Goal: Task Accomplishment & Management: Manage account settings

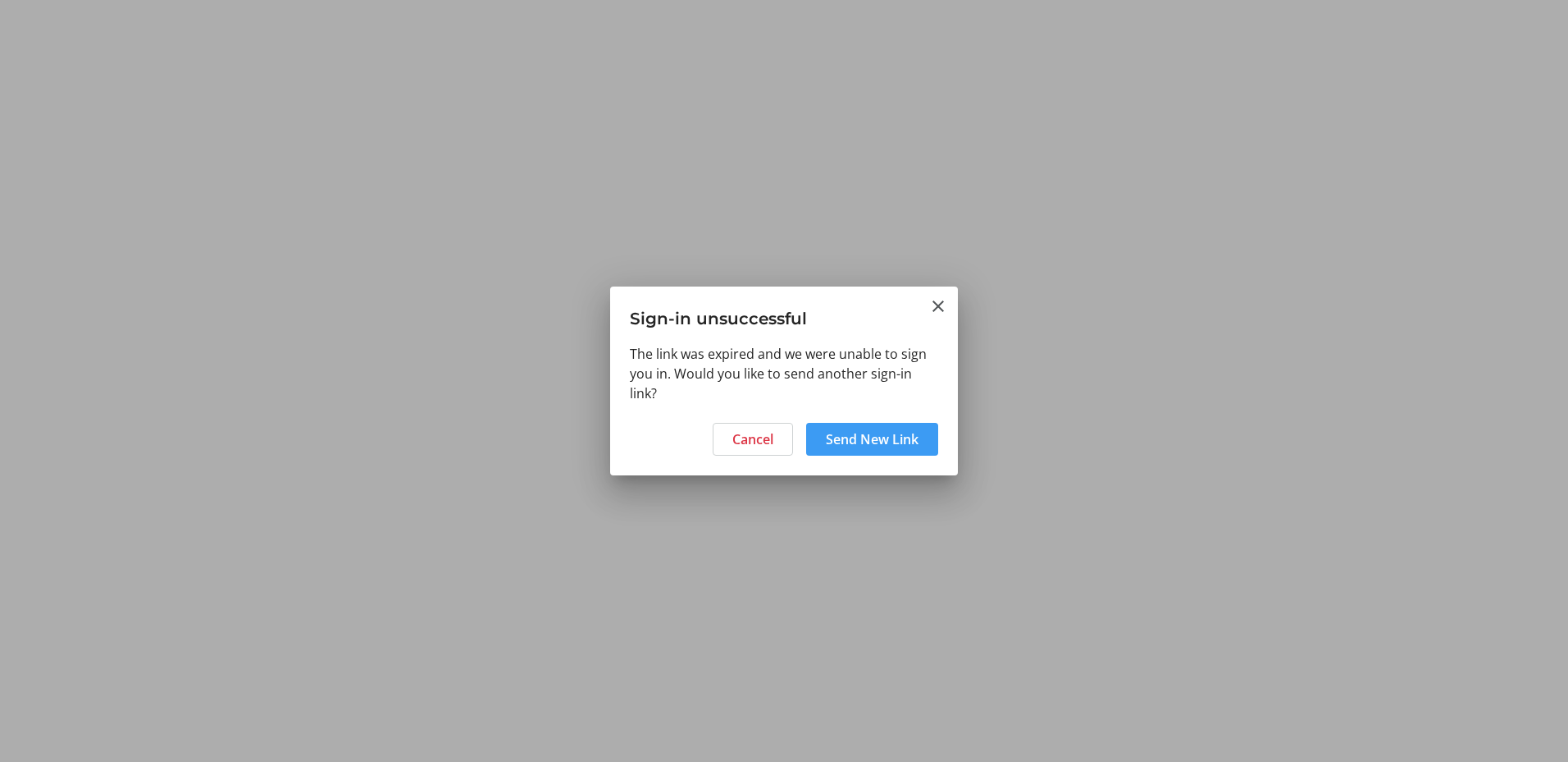
click at [854, 440] on span "Send New Link" at bounding box center [873, 439] width 93 height 20
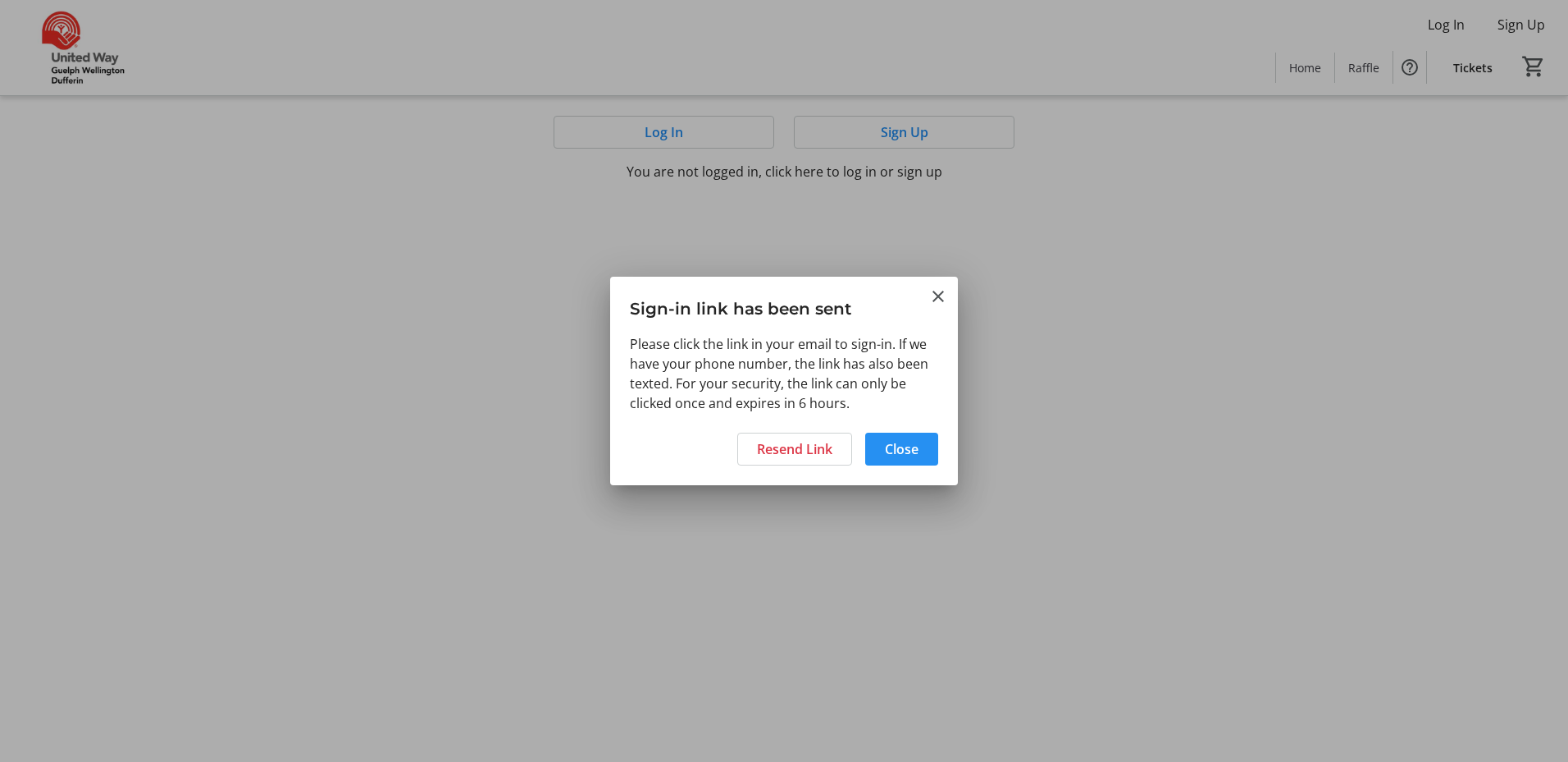
click at [887, 447] on span "Close" at bounding box center [902, 449] width 34 height 20
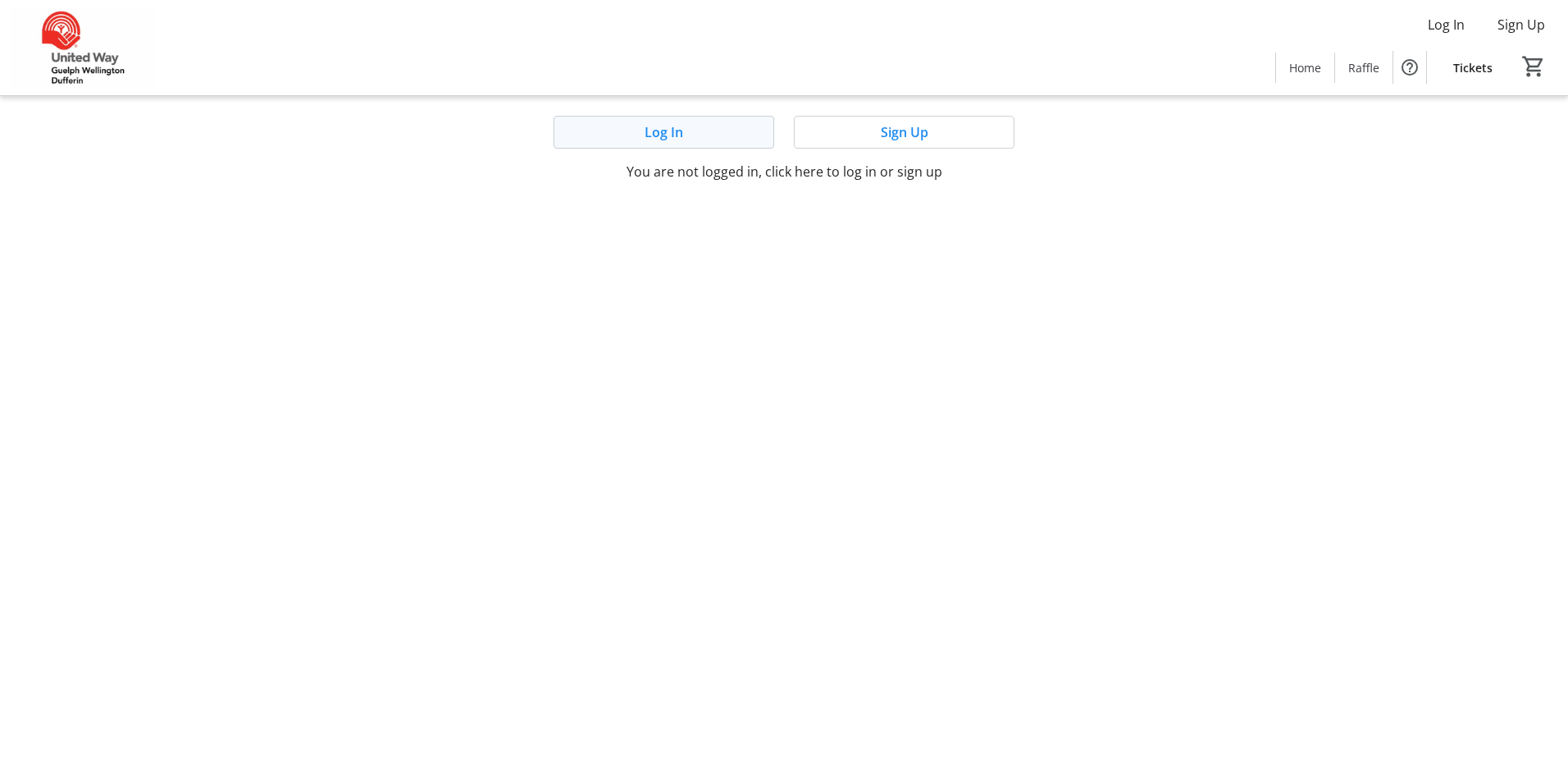
click at [676, 131] on span "Log In" at bounding box center [664, 132] width 38 height 20
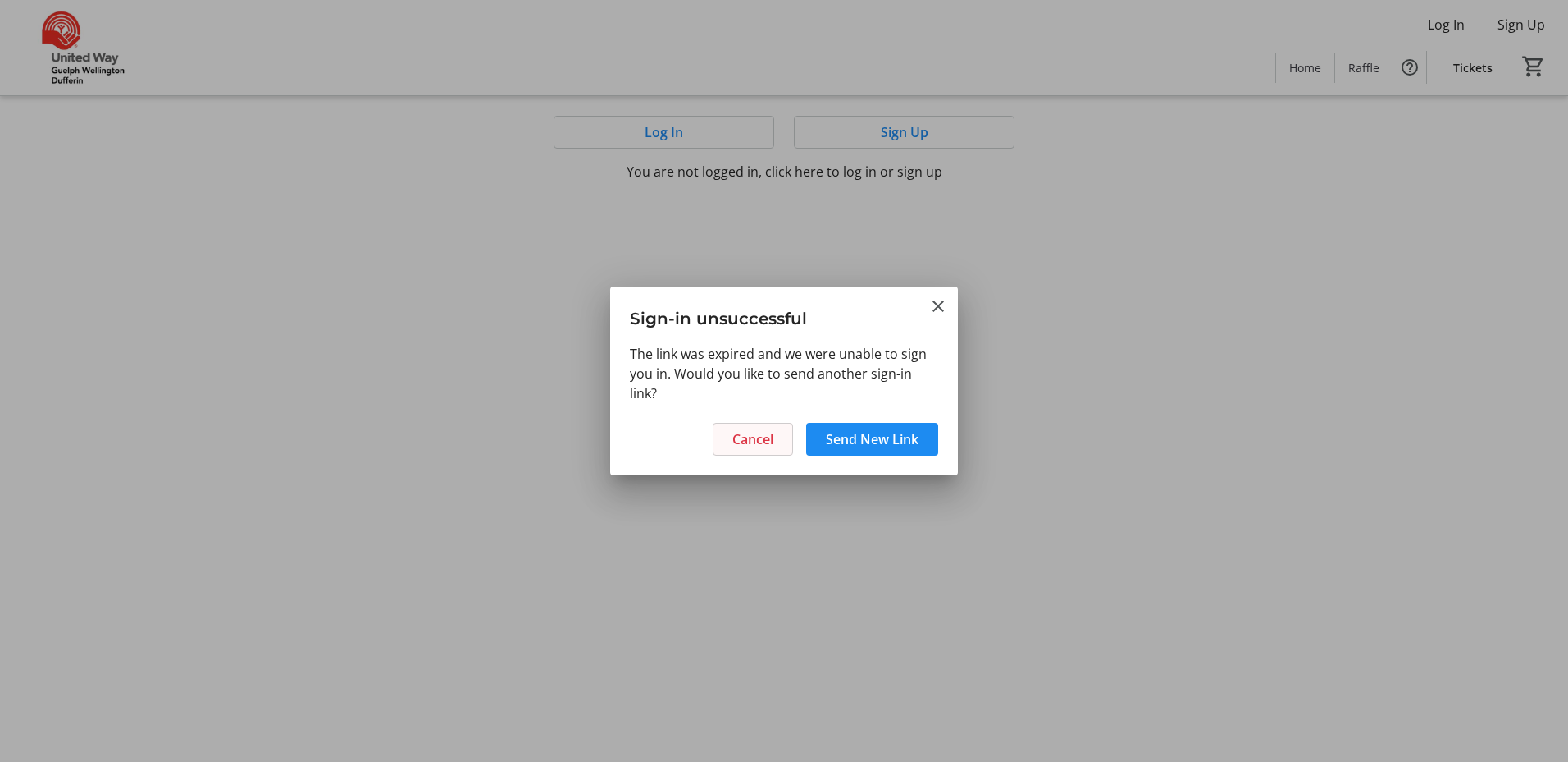
click at [749, 439] on span "Cancel" at bounding box center [752, 439] width 41 height 20
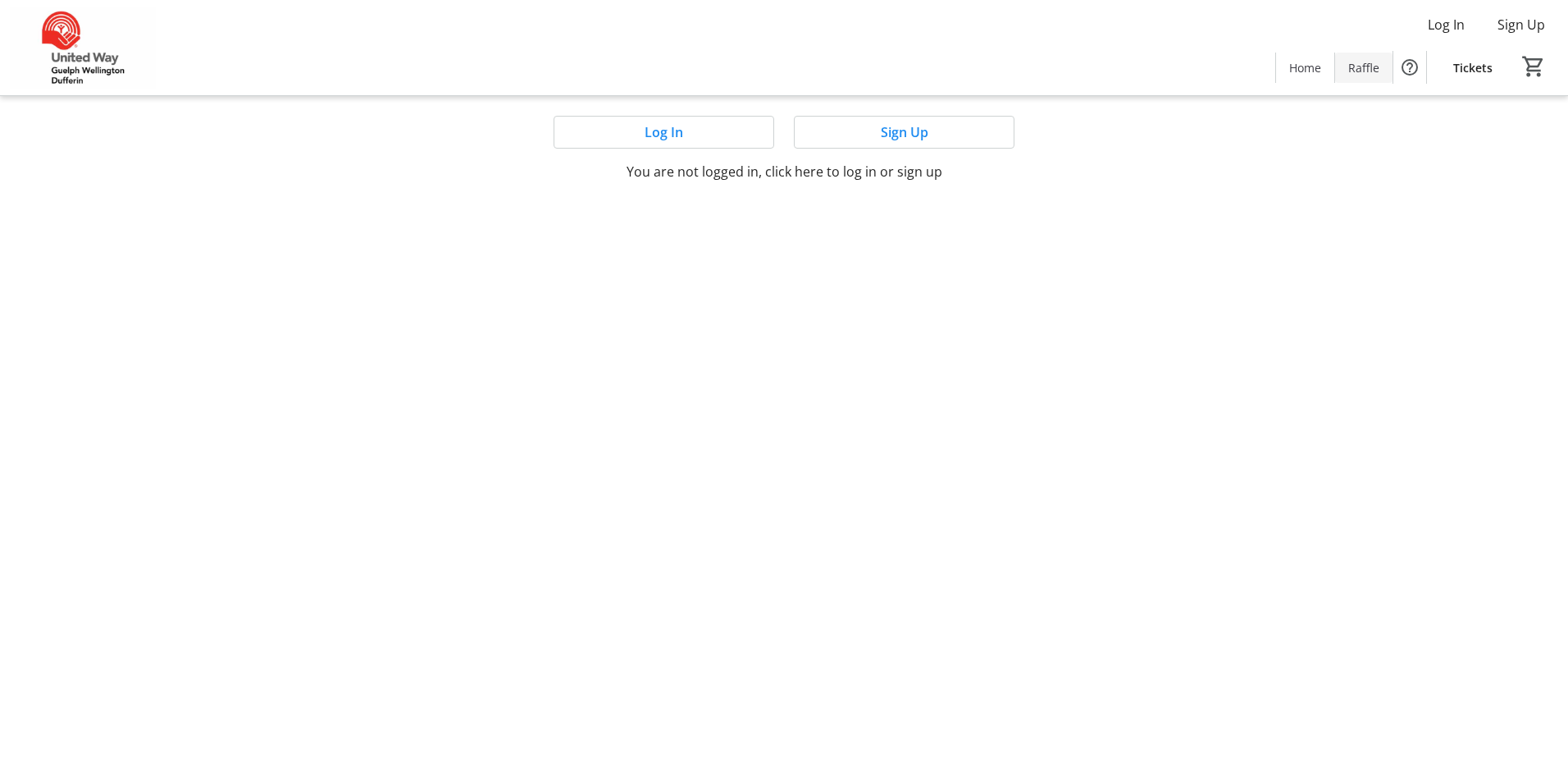
click at [1363, 63] on span "Raffle" at bounding box center [1364, 67] width 32 height 17
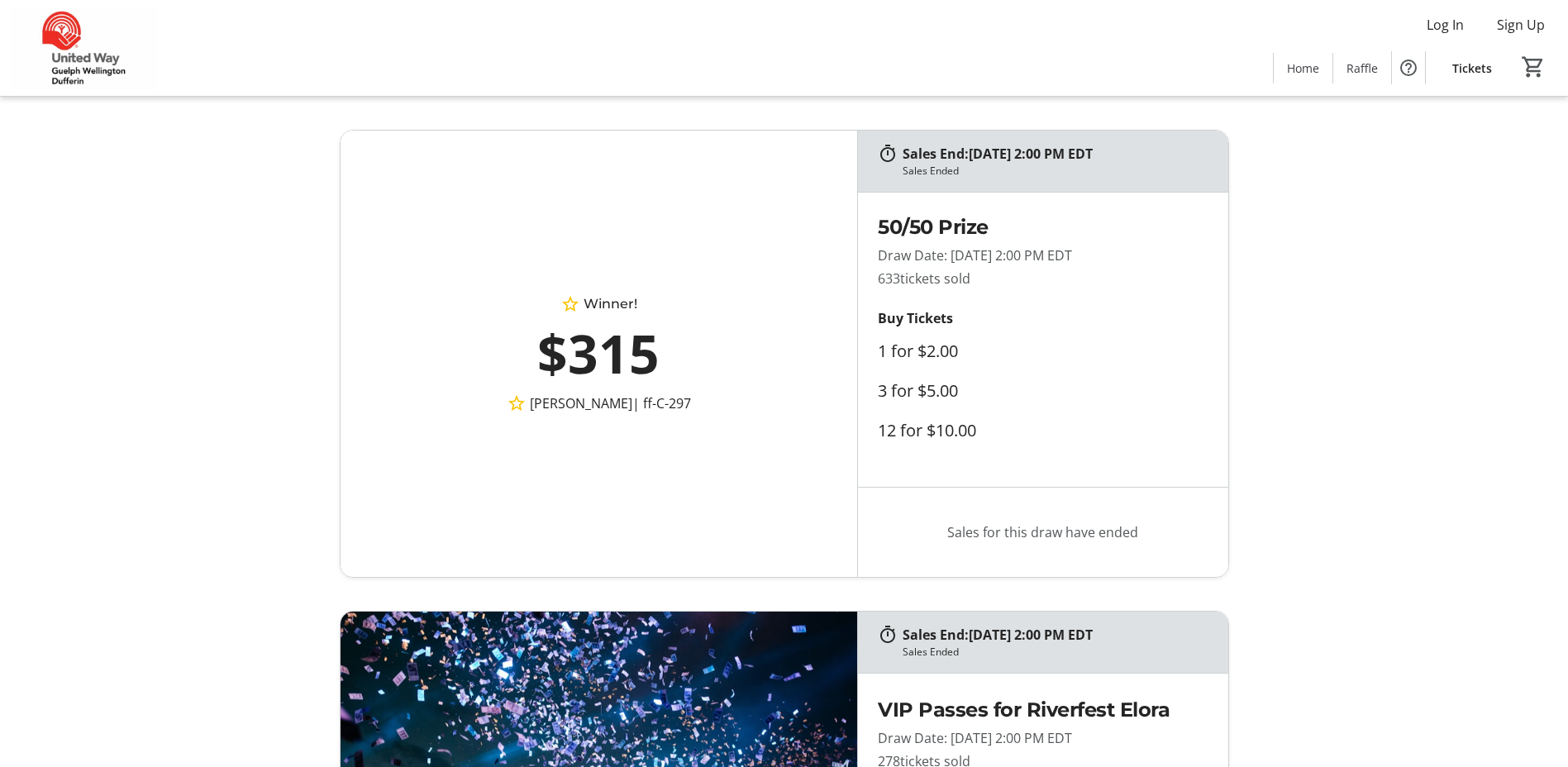
click at [79, 58] on img at bounding box center [84, 48] width 147 height 83
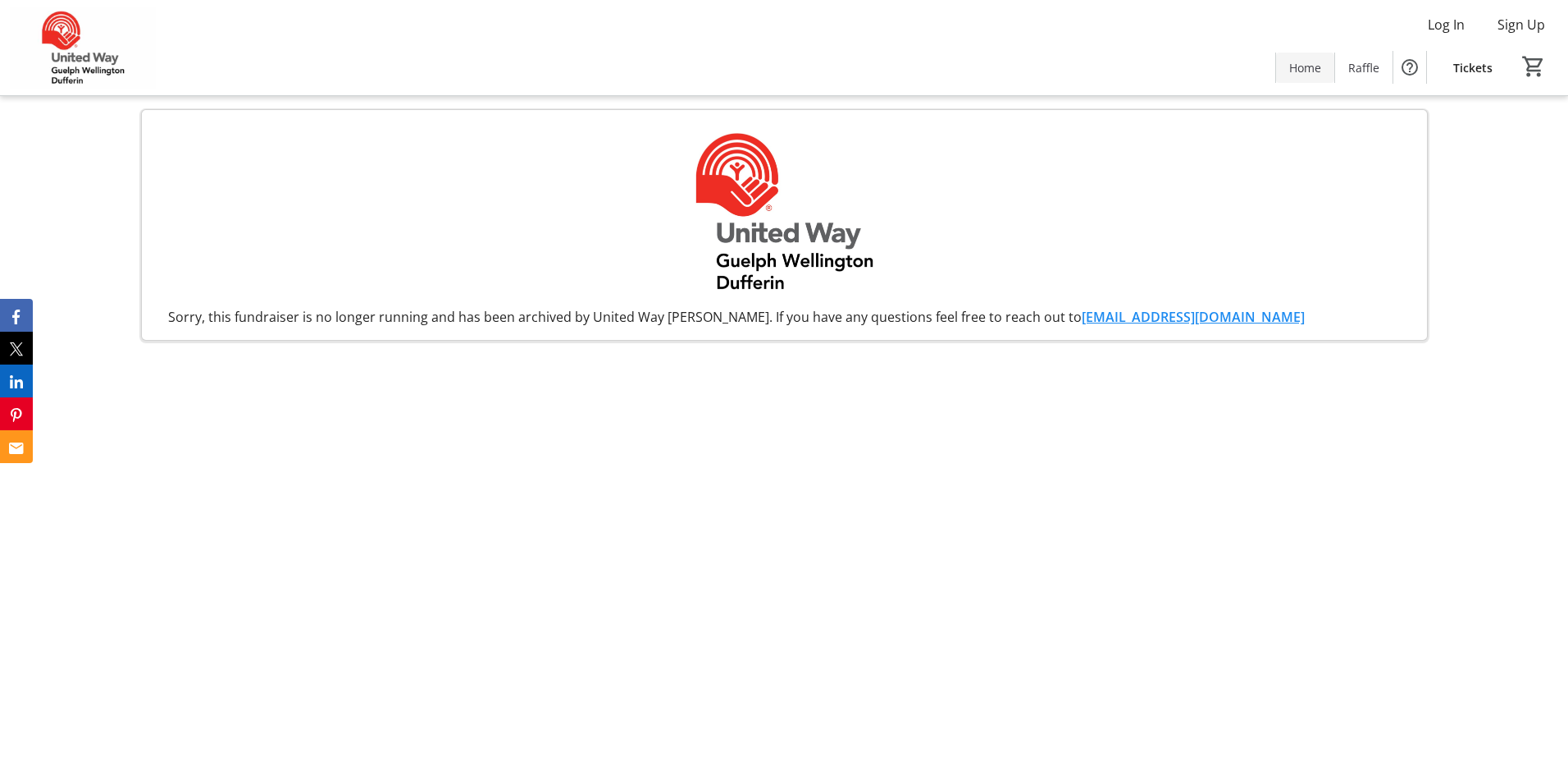
click at [1303, 68] on span "Home" at bounding box center [1305, 67] width 32 height 17
click at [1305, 69] on span "Home" at bounding box center [1305, 67] width 32 height 17
click at [1449, 23] on span "Log In" at bounding box center [1446, 25] width 37 height 20
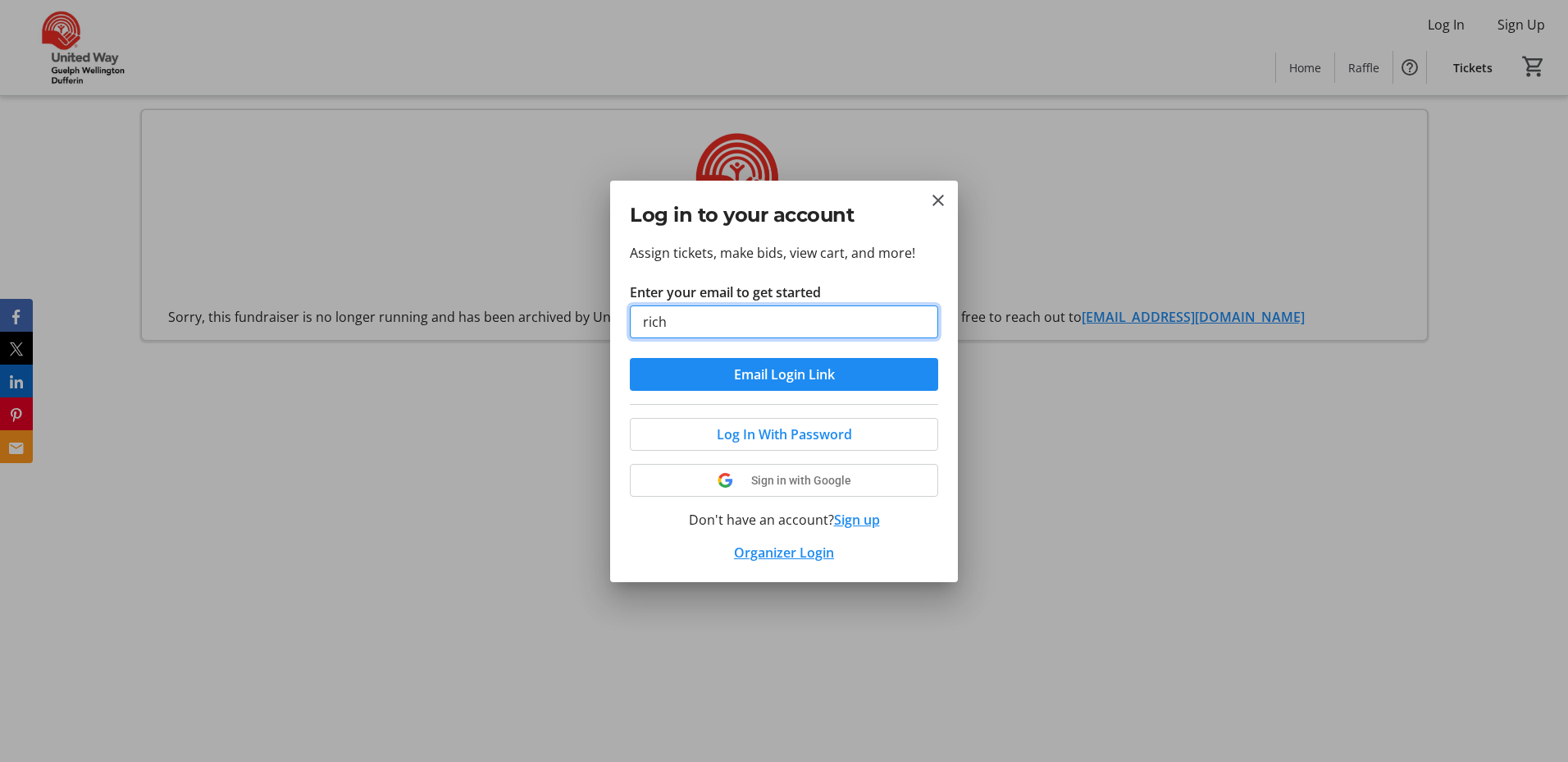
type input "[PERSON_NAME][EMAIL_ADDRESS][DOMAIN_NAME]"
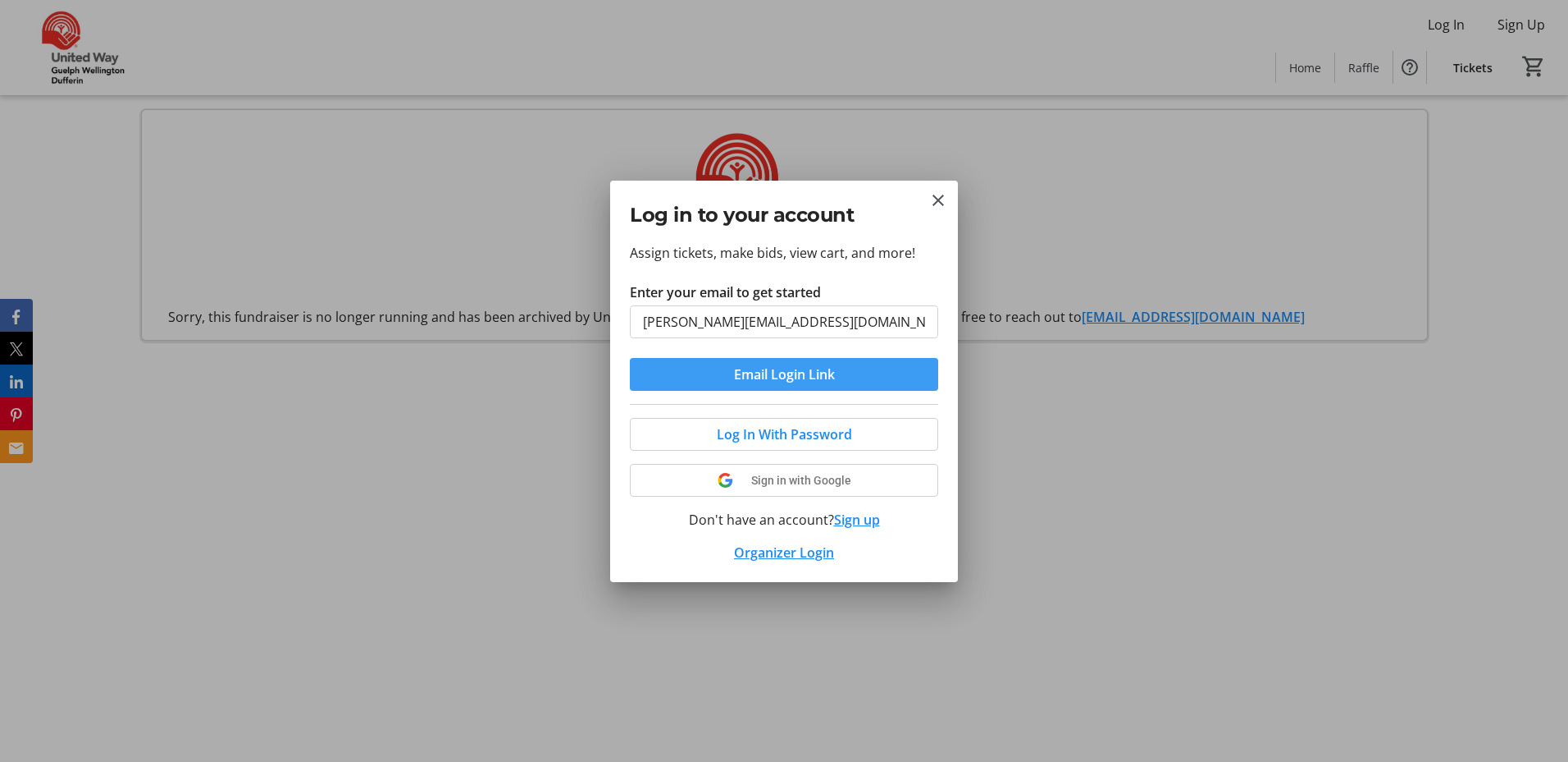
click at [762, 372] on span "Email Login Link" at bounding box center [785, 374] width 101 height 20
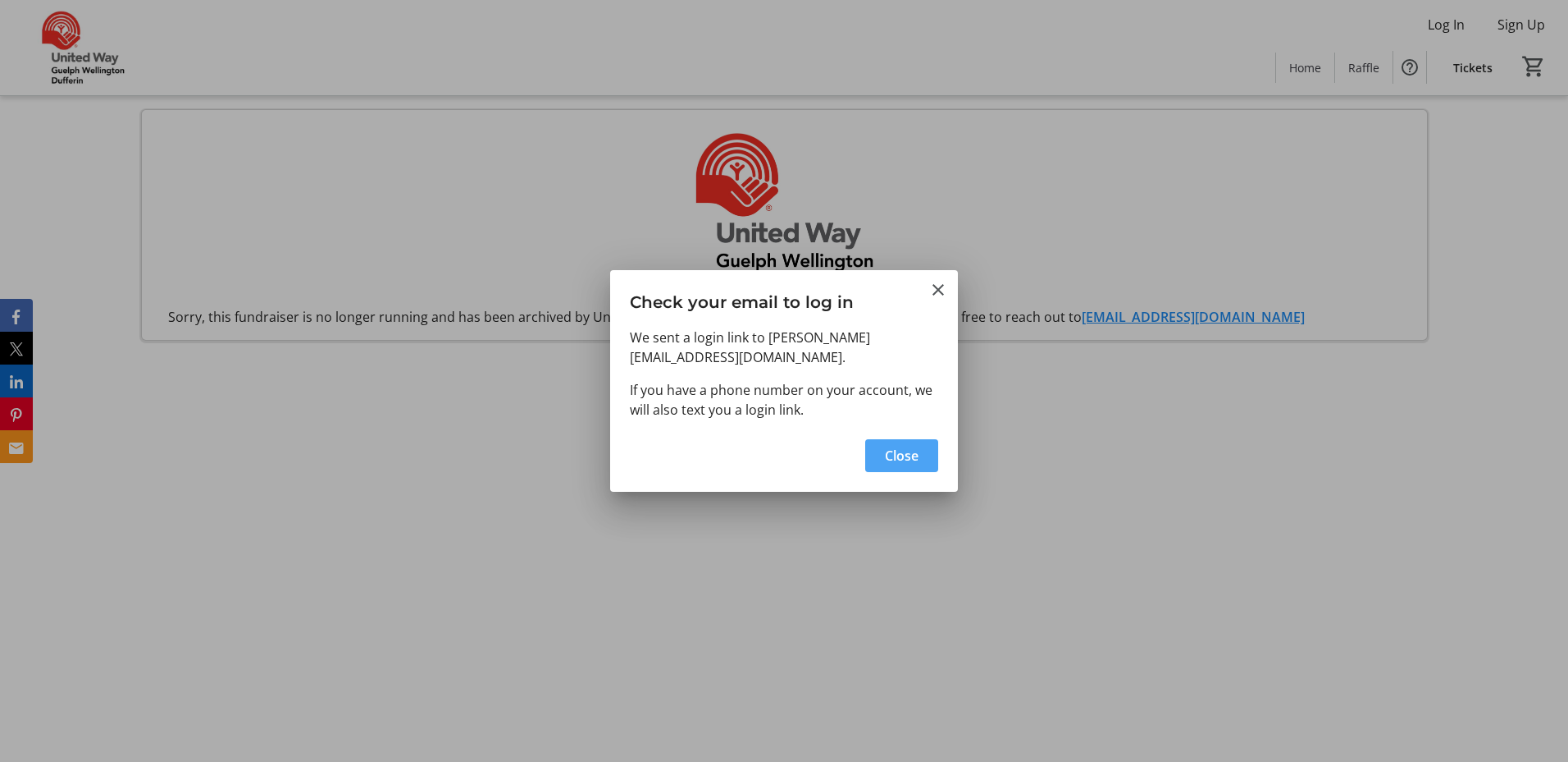
click at [908, 446] on span "Close" at bounding box center [902, 456] width 34 height 20
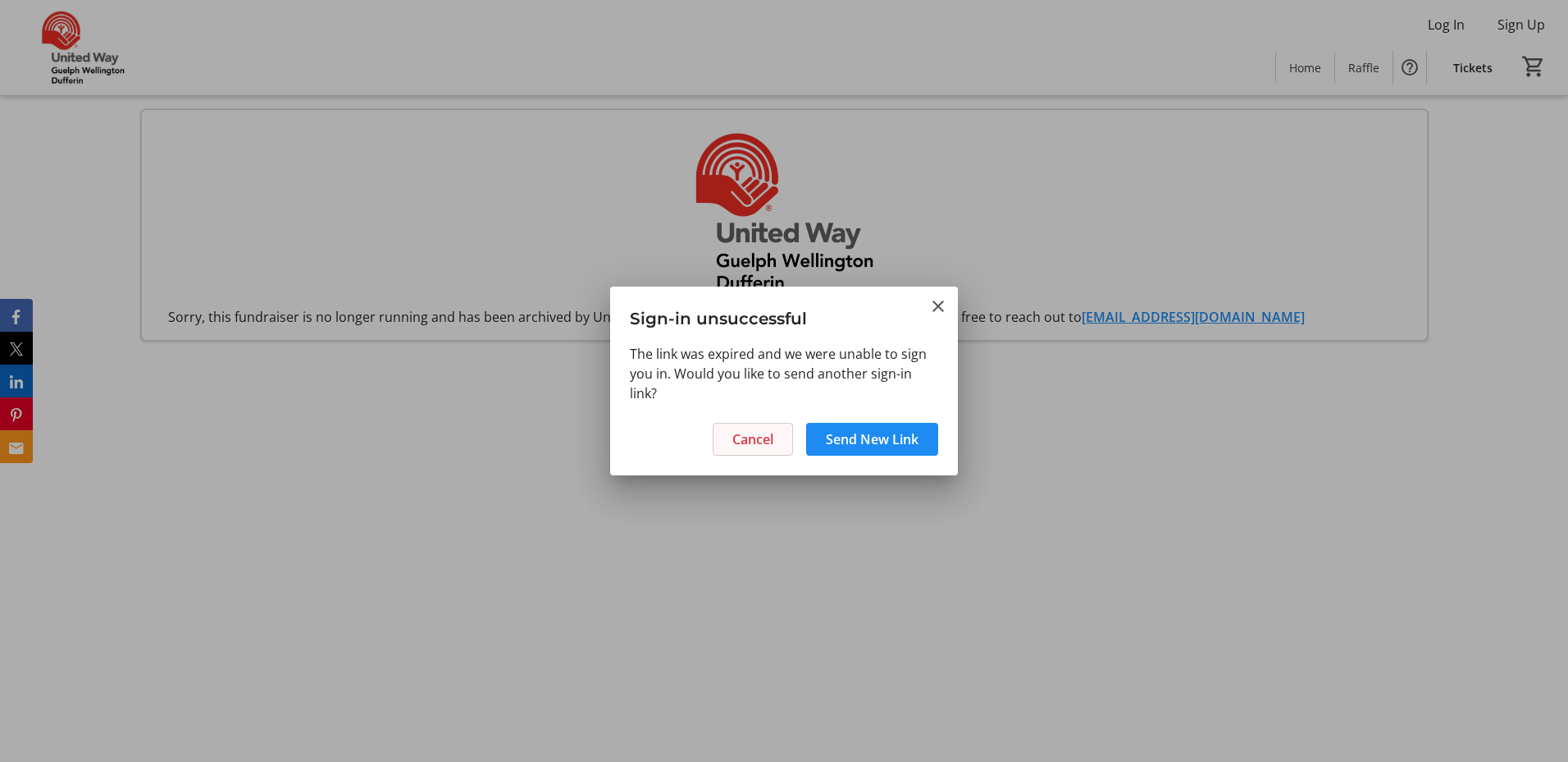
click at [752, 438] on span "Cancel" at bounding box center [752, 439] width 41 height 20
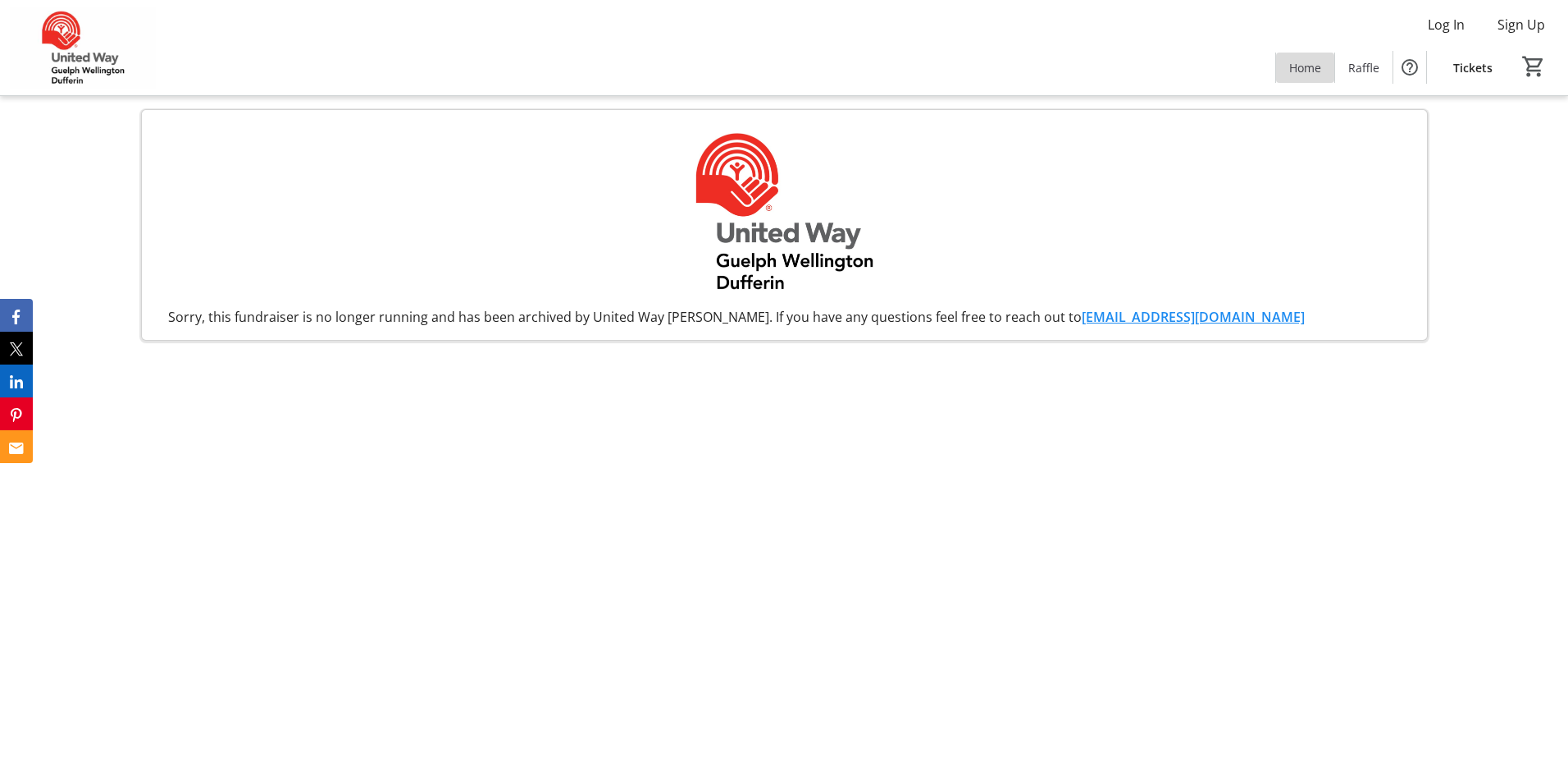
click at [1302, 66] on span "Home" at bounding box center [1305, 67] width 32 height 17
click at [1372, 64] on span "Raffle" at bounding box center [1364, 67] width 32 height 17
